Goal: Obtain resource: Obtain resource

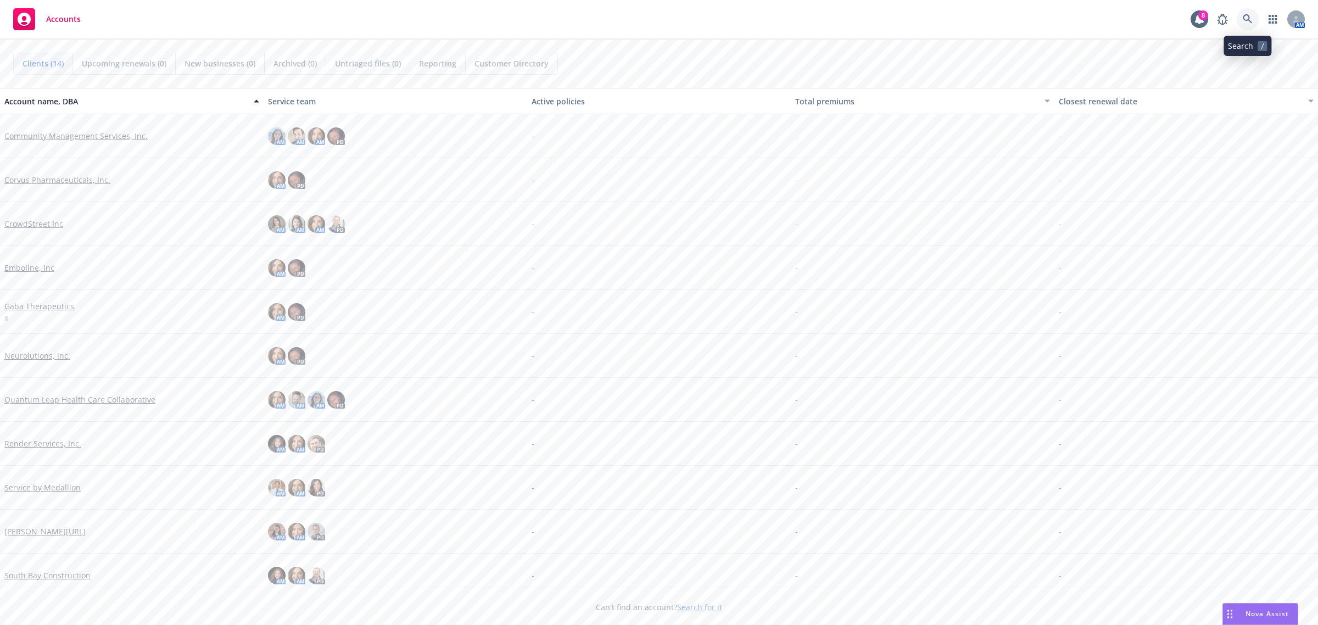
click at [1240, 18] on link at bounding box center [1248, 19] width 22 height 22
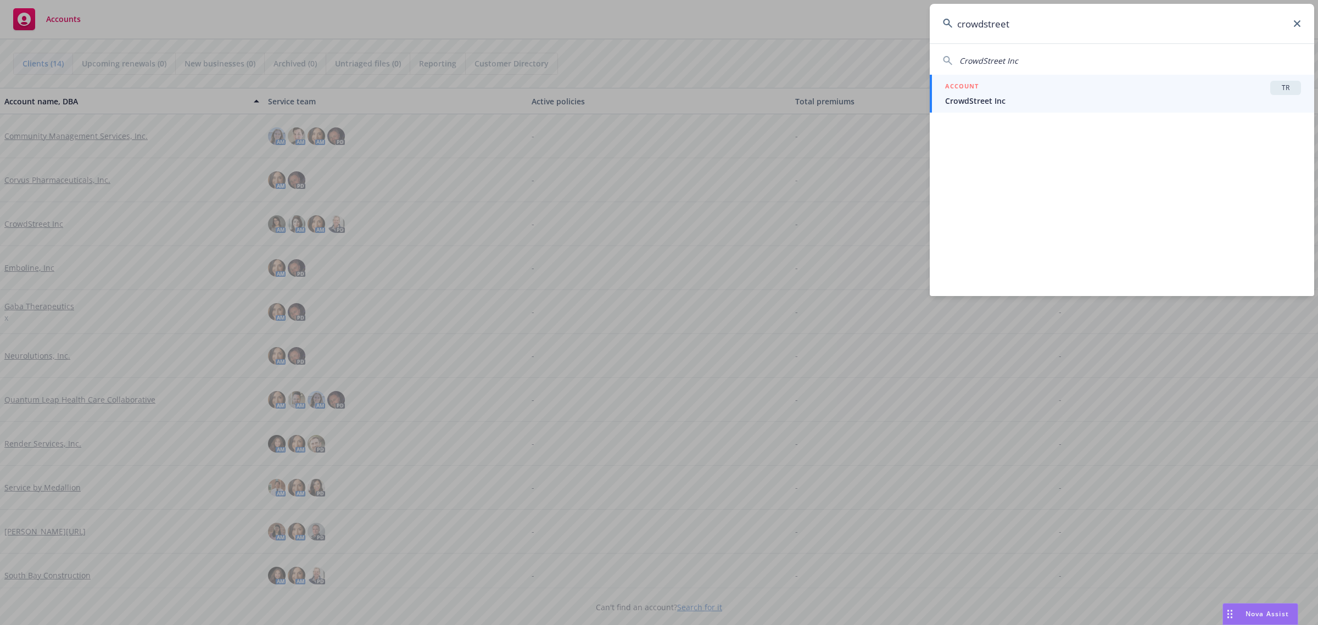
type input "crowdstreet"
click at [1137, 86] on div "ACCOUNT TR" at bounding box center [1123, 88] width 356 height 14
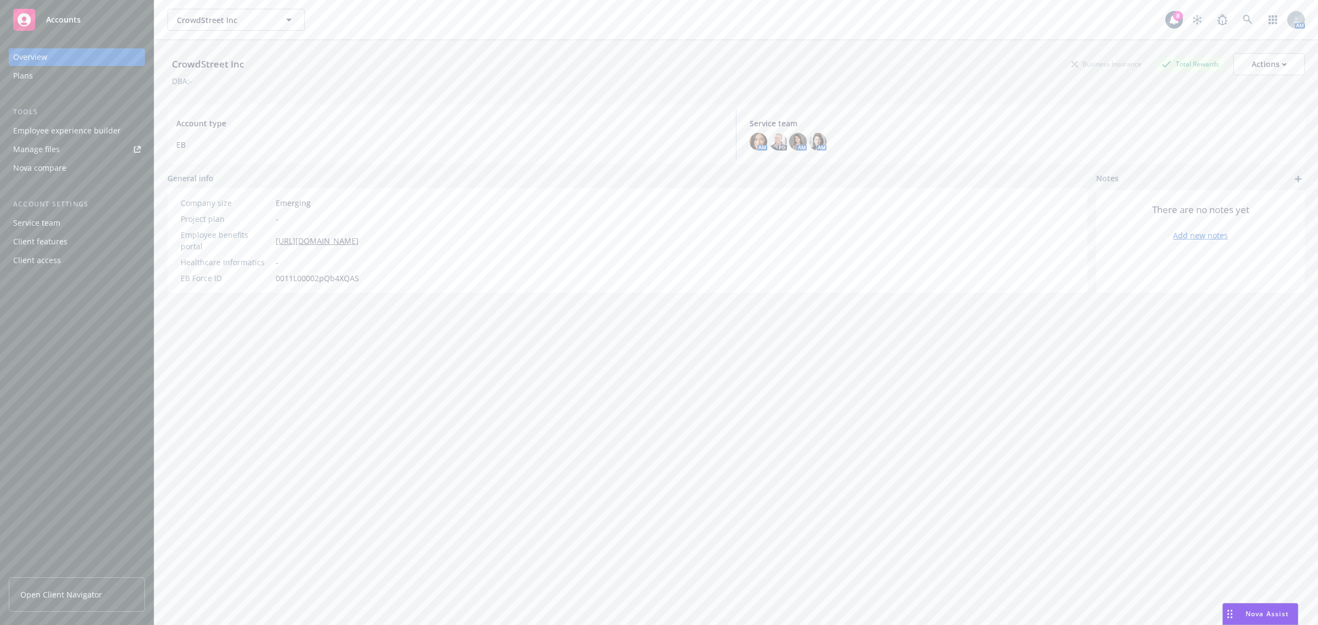
click at [43, 583] on link "Open Client Navigator" at bounding box center [77, 594] width 136 height 35
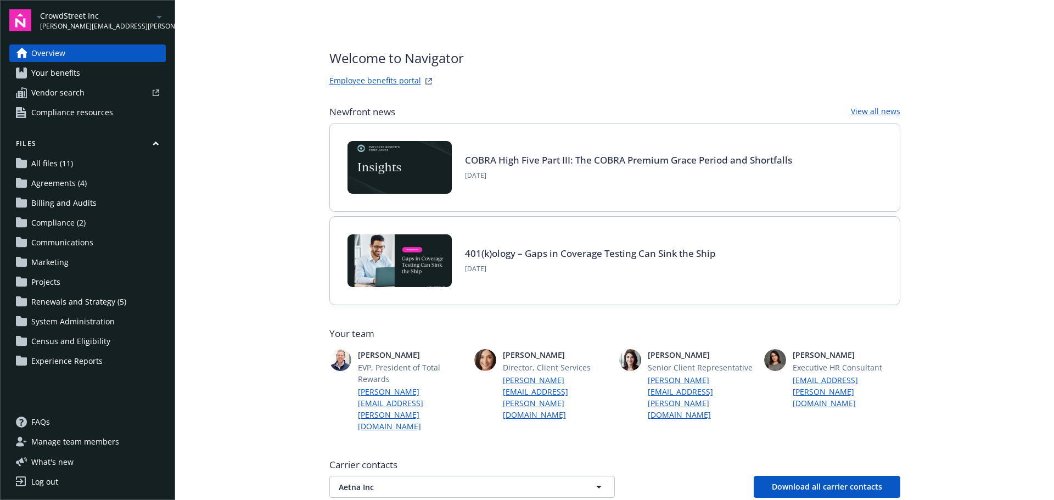
click at [71, 71] on span "Your benefits" at bounding box center [55, 73] width 49 height 18
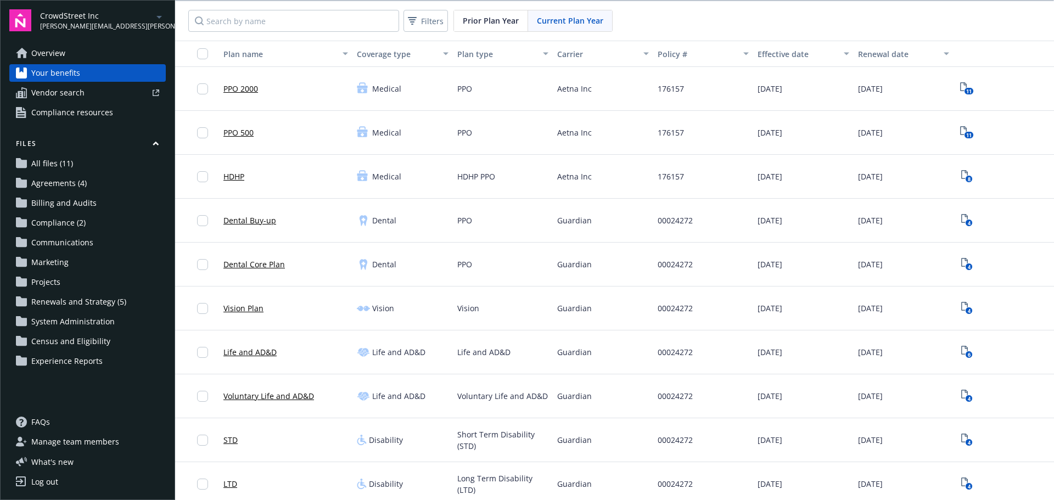
click at [85, 241] on span "Communications" at bounding box center [62, 243] width 62 height 18
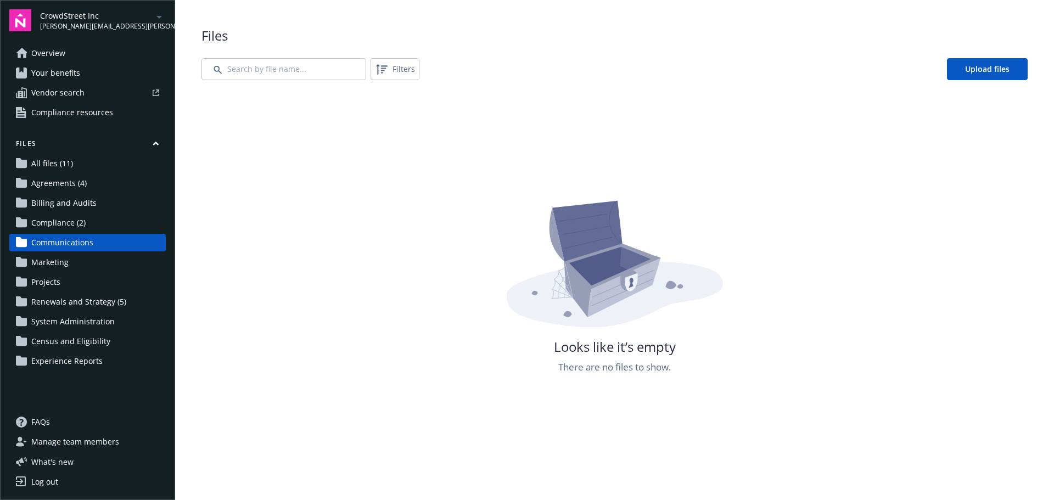
click at [85, 166] on link "All files (11)" at bounding box center [87, 164] width 157 height 18
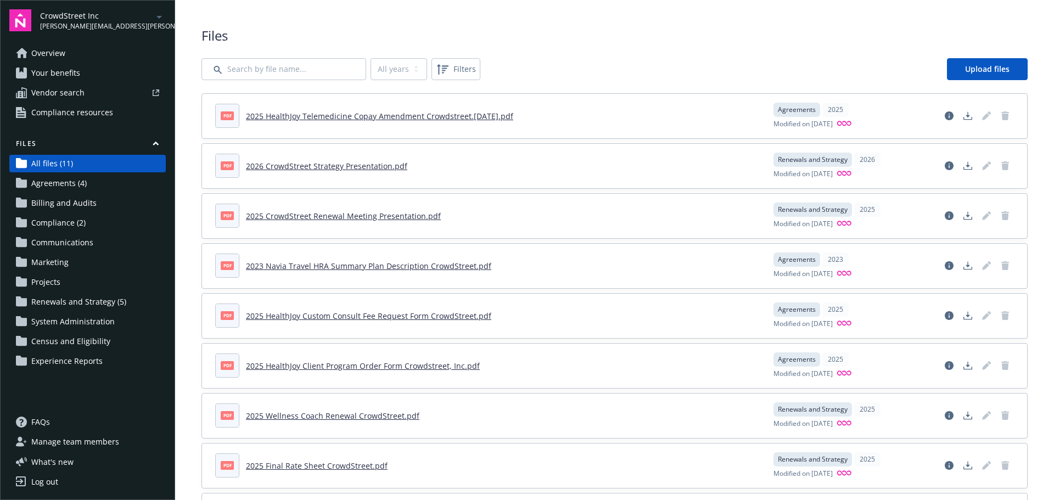
click at [391, 216] on link "2025 CrowdStreet Renewal Meeting Presentation.pdf" at bounding box center [343, 216] width 195 height 10
